Goal: Transaction & Acquisition: Book appointment/travel/reservation

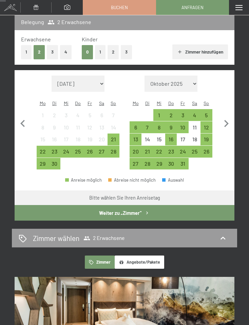
scroll to position [82, 0]
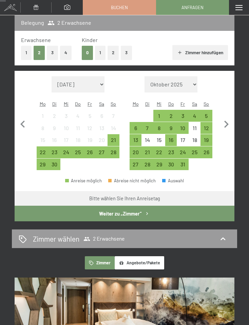
click at [225, 121] on icon "button" at bounding box center [226, 124] width 4 height 7
select select "[DATE]"
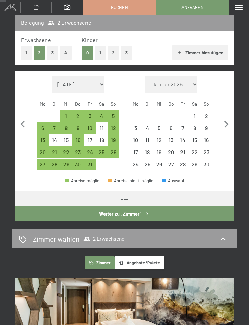
select select "[DATE]"
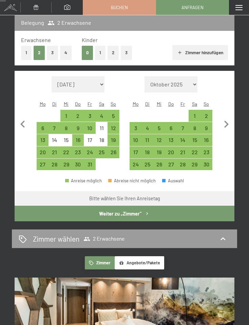
click at [207, 127] on div "9" at bounding box center [206, 130] width 10 height 10
select select "[DATE]"
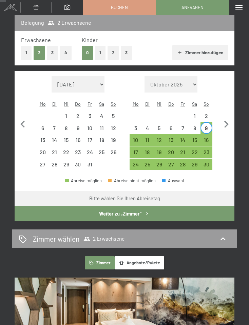
click at [173, 137] on div "13" at bounding box center [171, 142] width 10 height 10
select select "[DATE]"
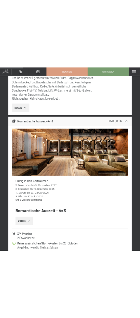
scroll to position [622, 0]
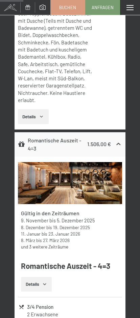
select select "[DATE]"
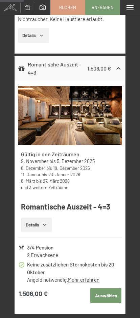
select select "[DATE]"
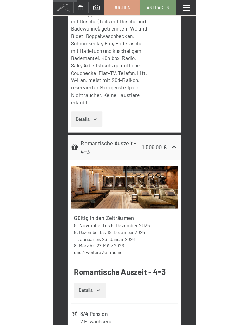
scroll to position [678, 0]
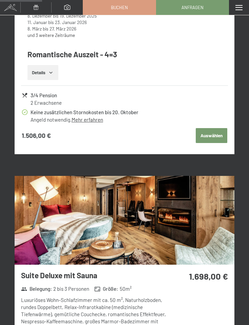
select select "[DATE]"
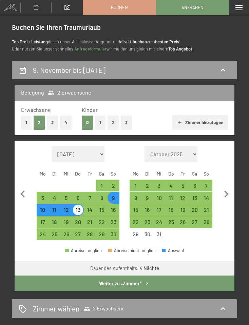
scroll to position [0, 0]
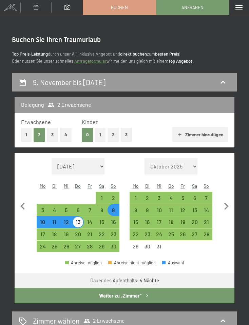
click at [209, 322] on div "Zimmer wählen 2 Erwachsene" at bounding box center [124, 321] width 211 height 10
select select "[DATE]"
